Goal: Task Accomplishment & Management: Use online tool/utility

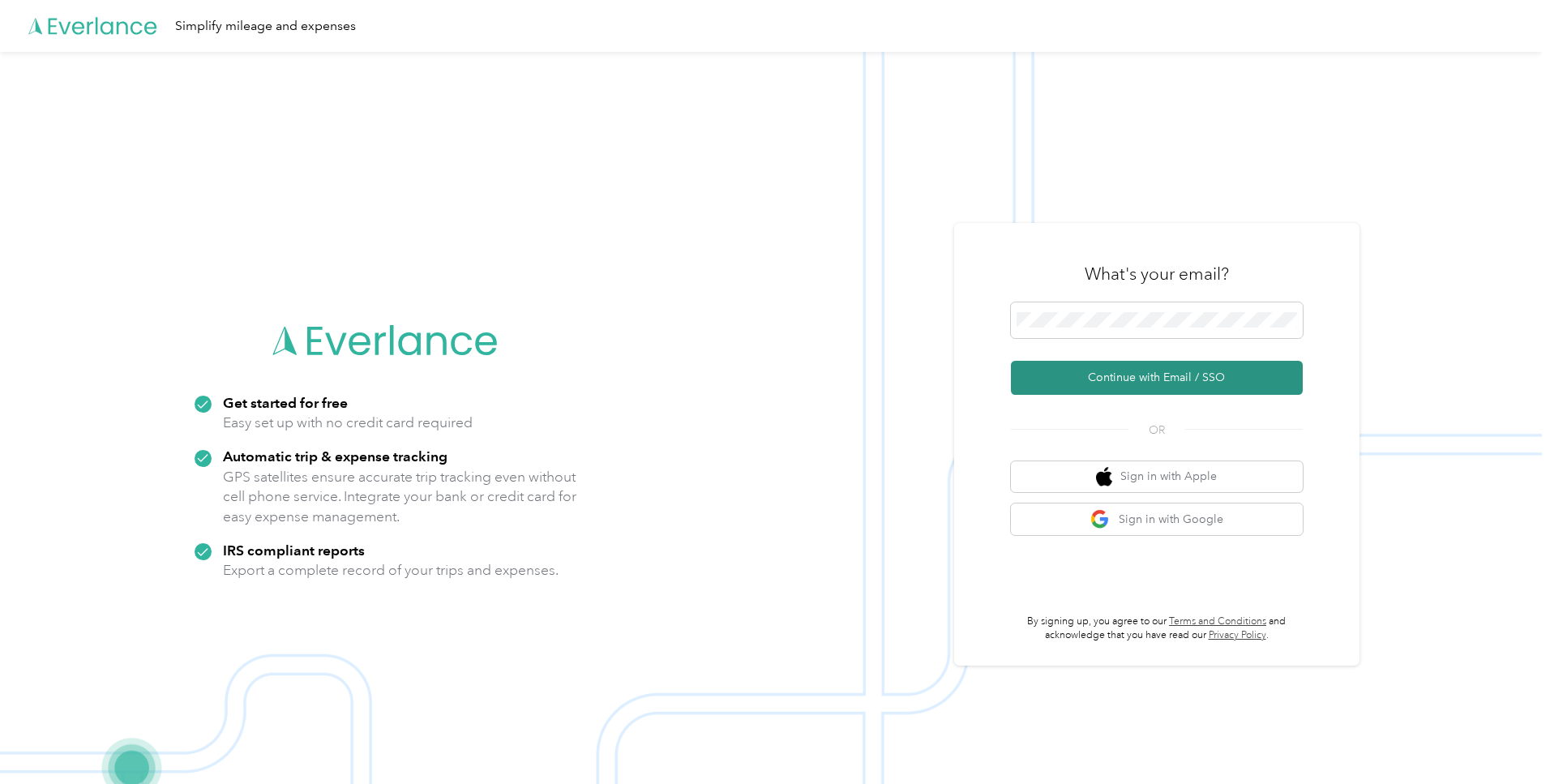
click at [1128, 383] on button "Continue with Email / SSO" at bounding box center [1156, 377] width 291 height 34
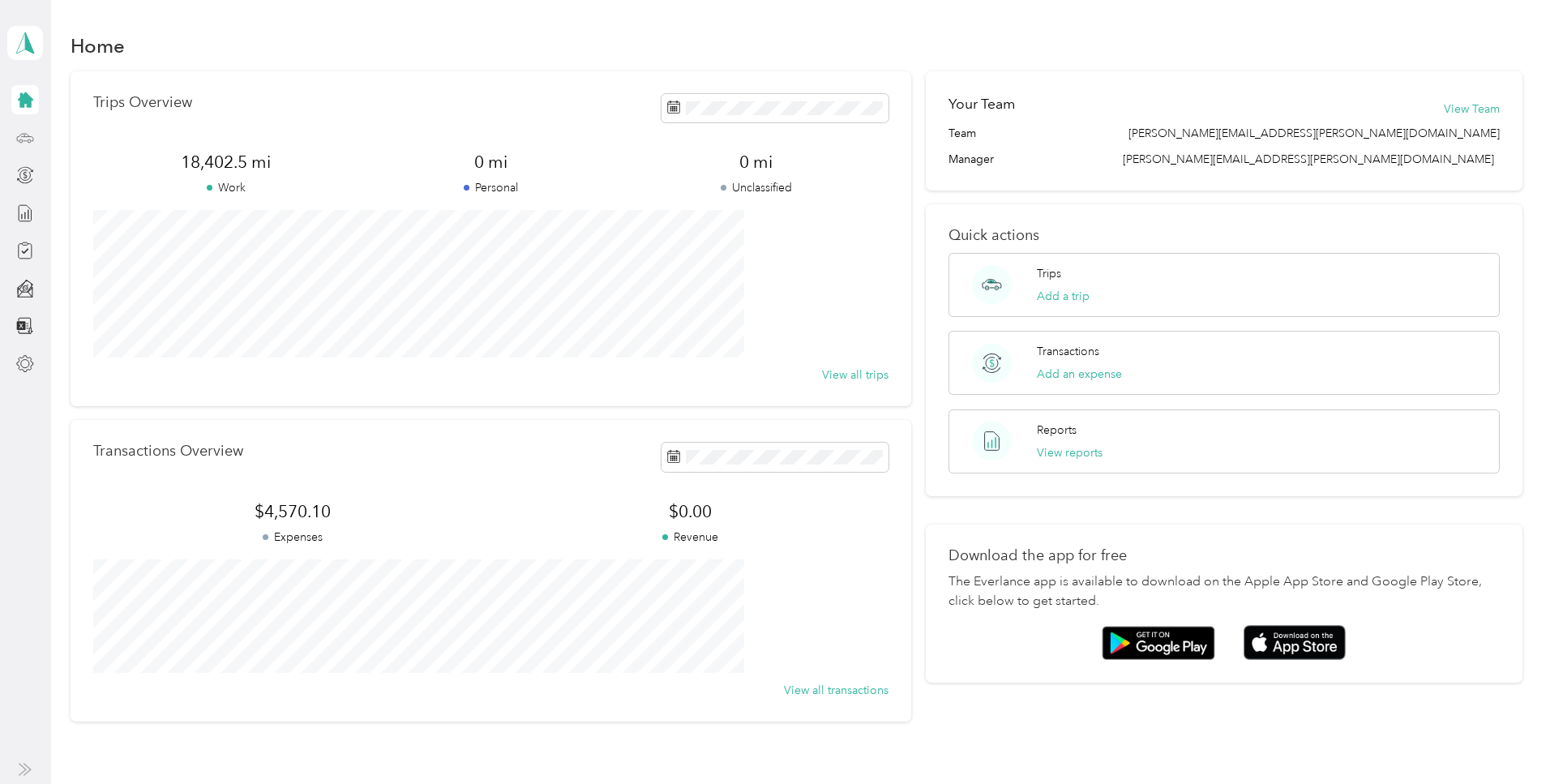
click at [26, 131] on icon at bounding box center [24, 138] width 18 height 18
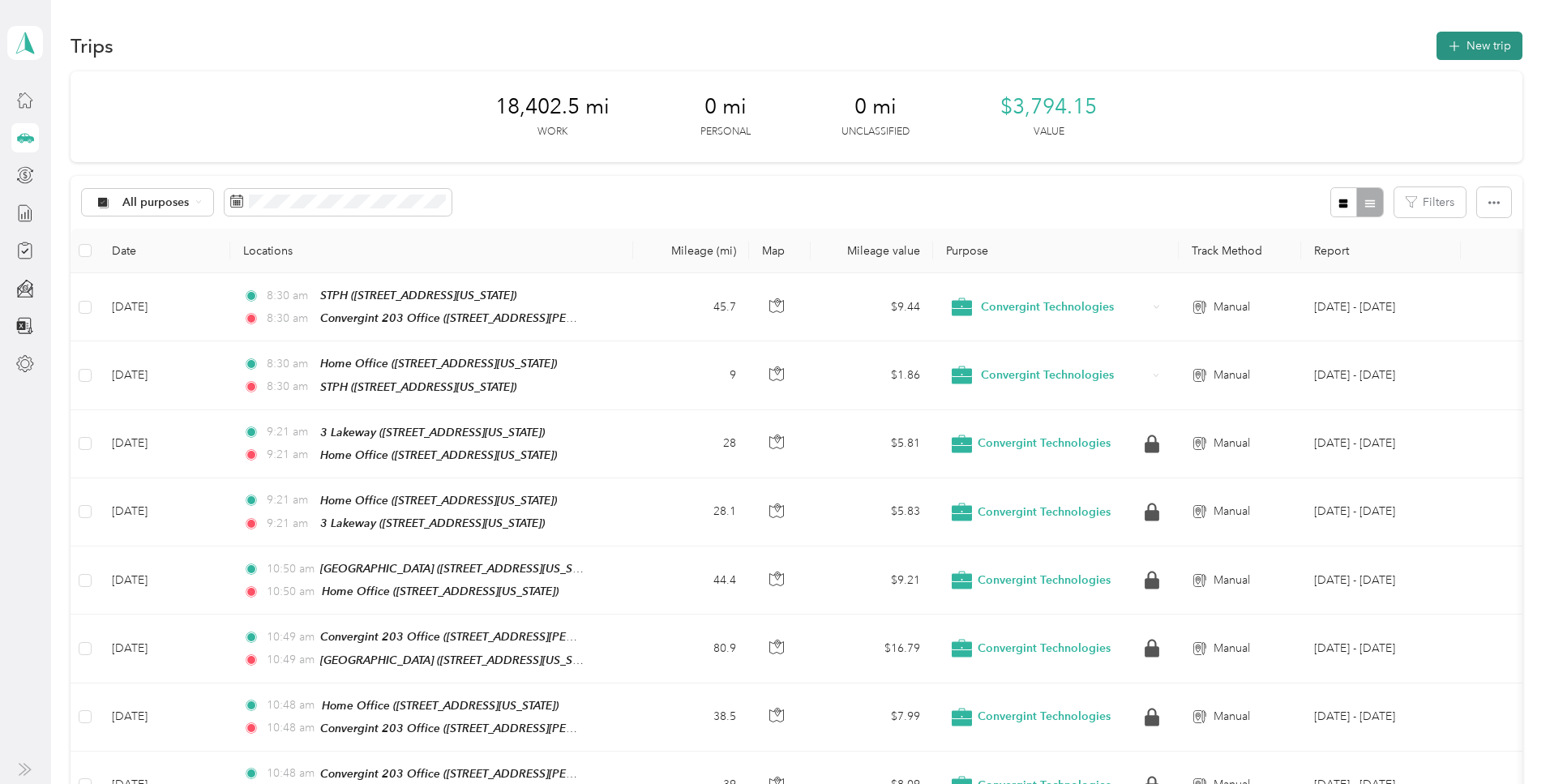
click at [1437, 45] on button "New trip" at bounding box center [1480, 46] width 86 height 28
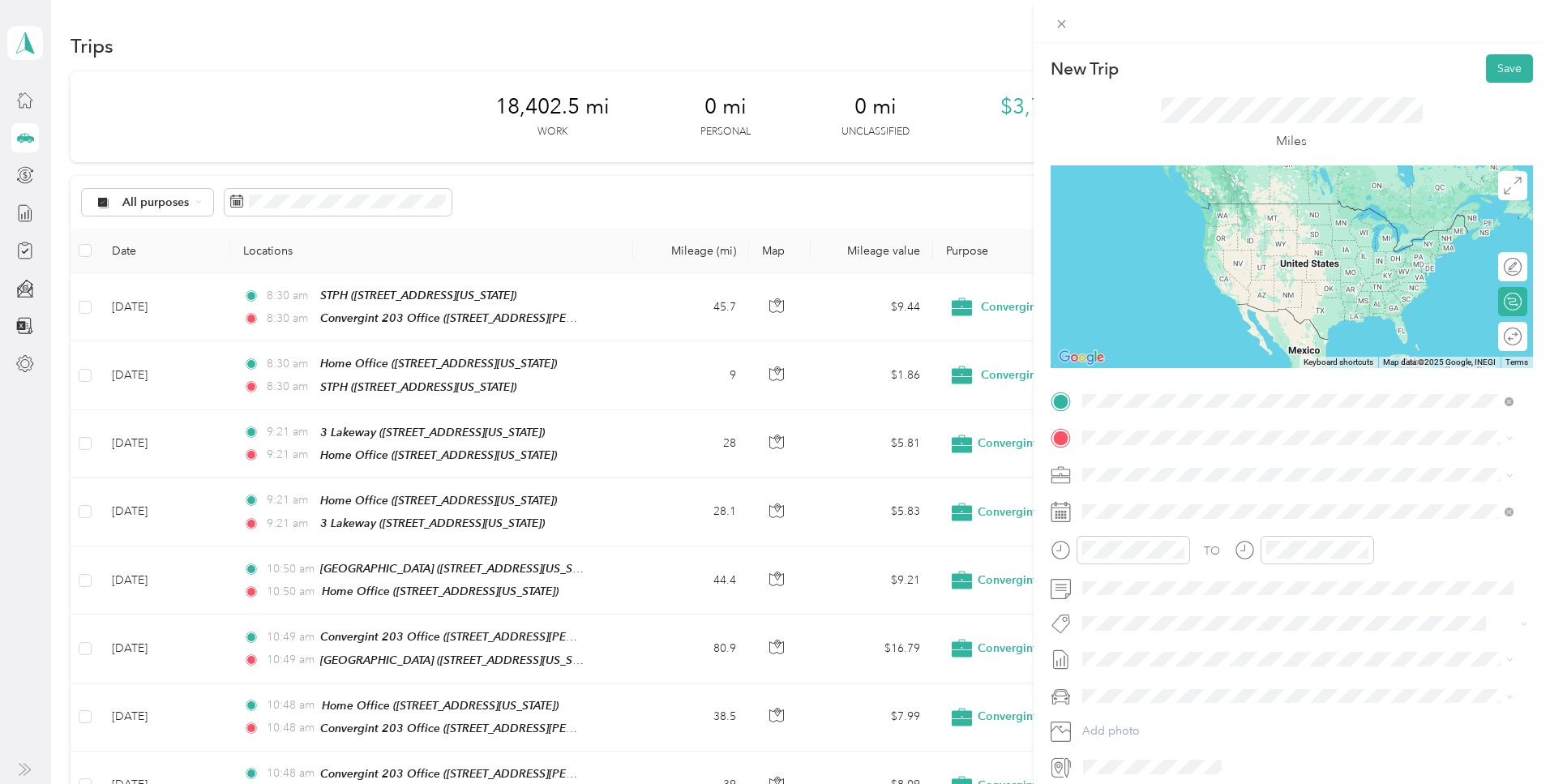
click at [1156, 466] on strong "Convergint 203 Office" at bounding box center [1172, 466] width 121 height 15
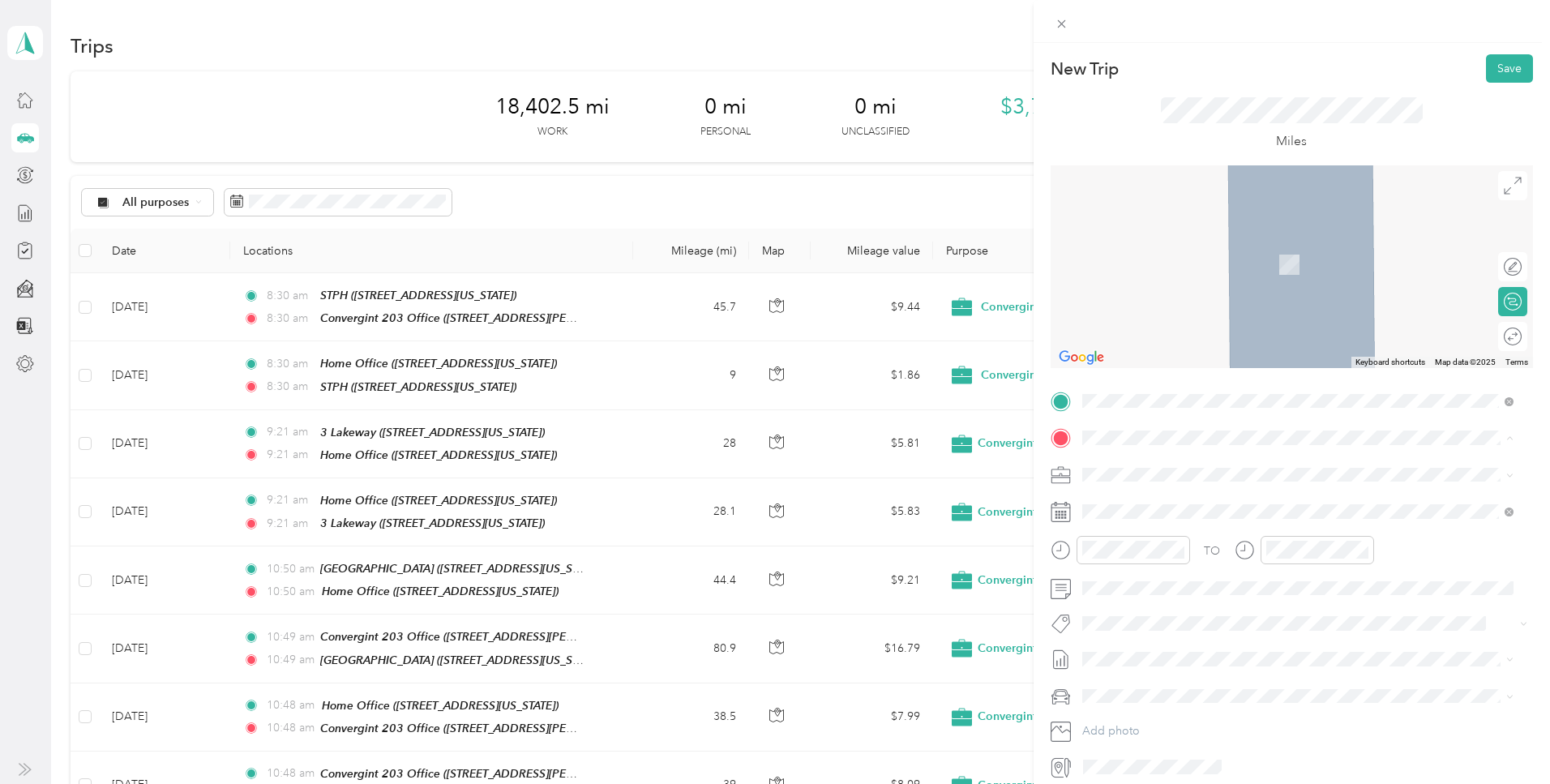
click at [1146, 504] on div "Home Office 100 Westwood Drive, Mandeville, 70471, Mandeville, Louisiana, Unite…" at bounding box center [1193, 511] width 162 height 34
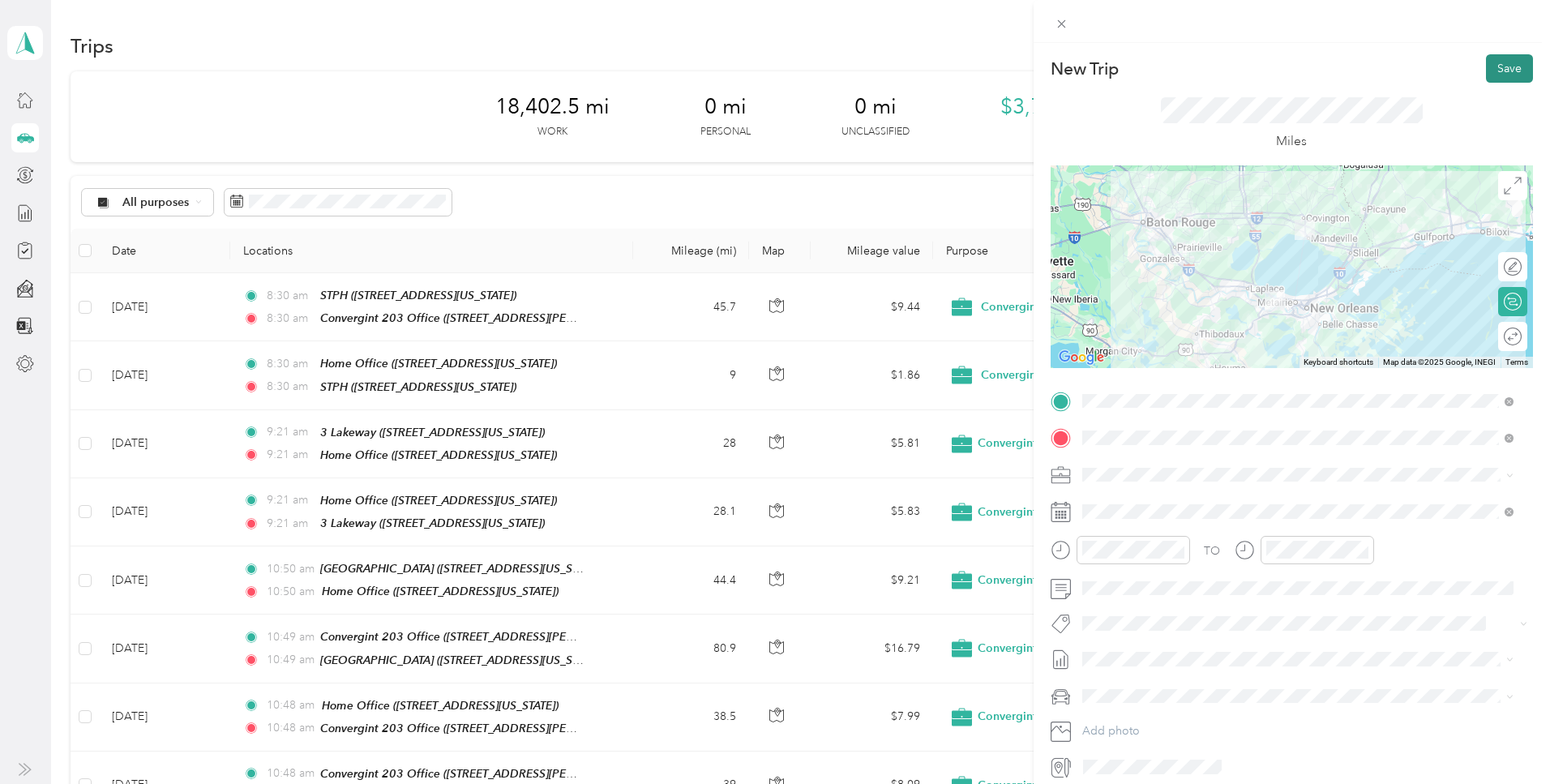
click at [1495, 67] on button "Save" at bounding box center [1510, 68] width 47 height 28
